Goal: Information Seeking & Learning: Learn about a topic

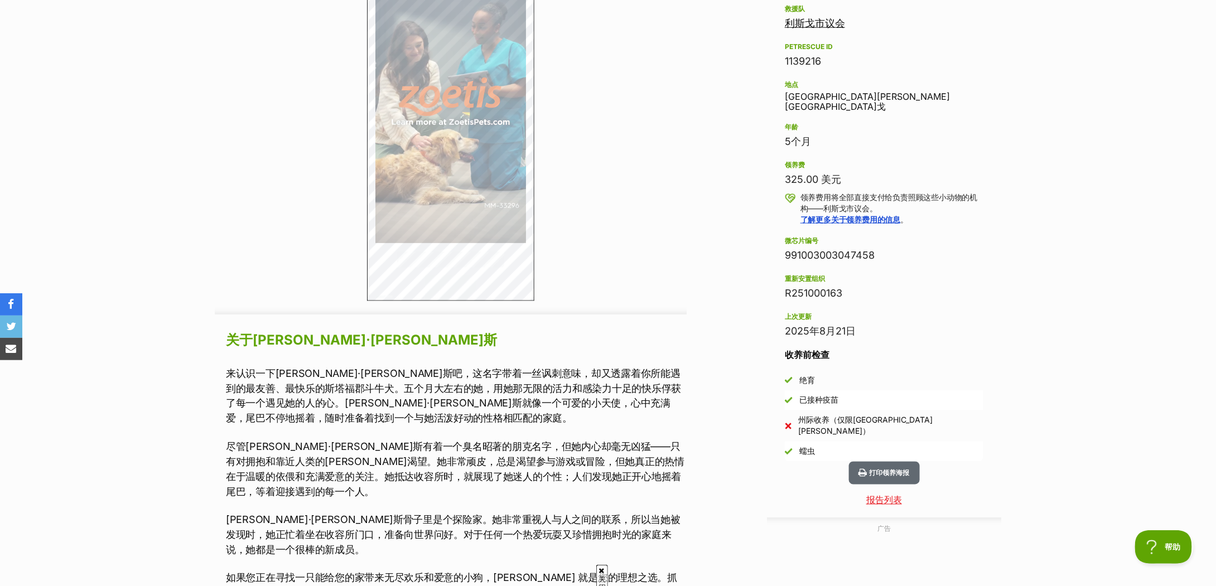
scroll to position [892, 0]
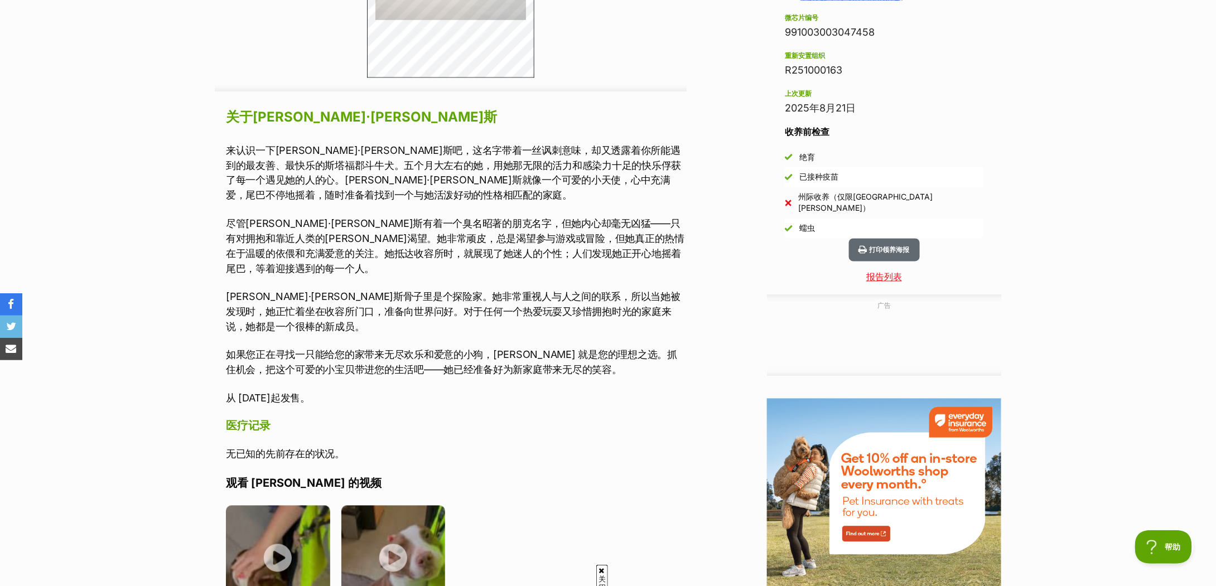
click at [462, 296] on font "[PERSON_NAME]·[PERSON_NAME]斯骨子里是个探险家。她非常重视人与人之间的联系，所以当她被发现时，她正忙着坐在收容所门口，准备向世界问好…" at bounding box center [453, 312] width 455 height 42
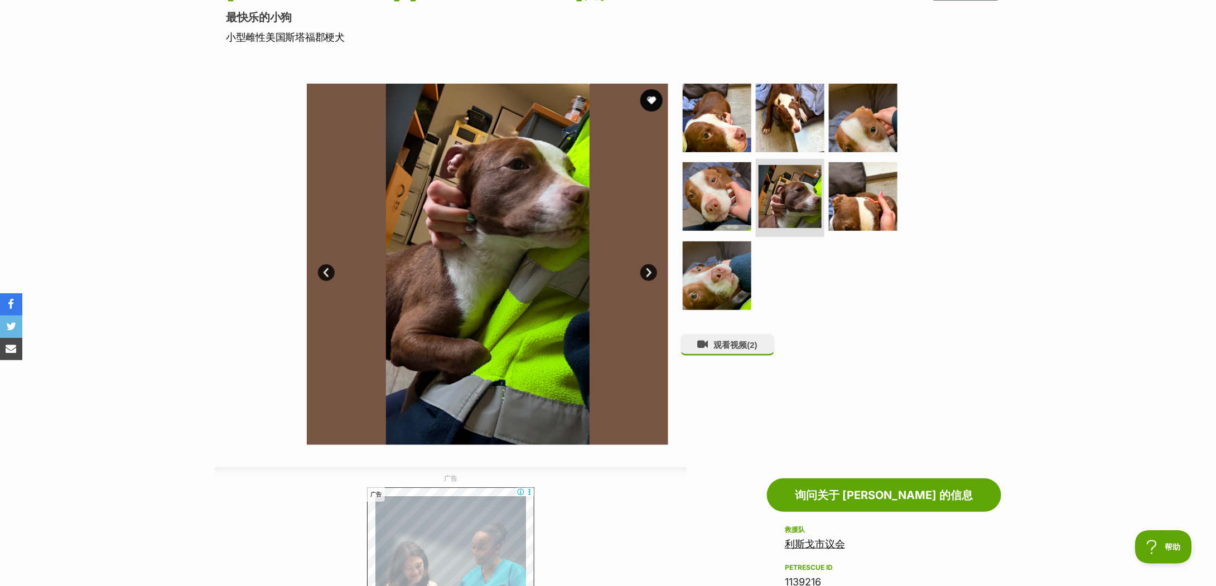
scroll to position [0, 0]
